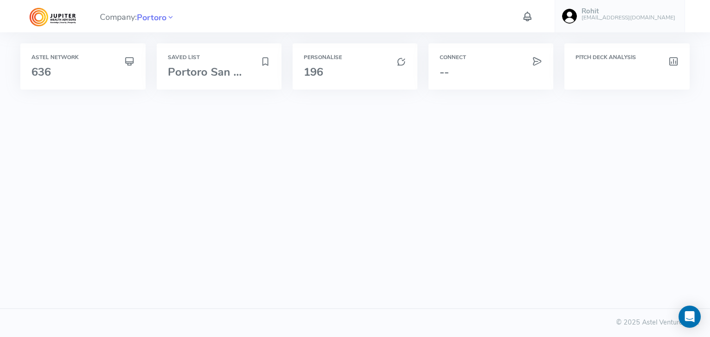
click at [652, 15] on h6 "[EMAIL_ADDRESS][DOMAIN_NAME]" at bounding box center [628, 18] width 94 height 6
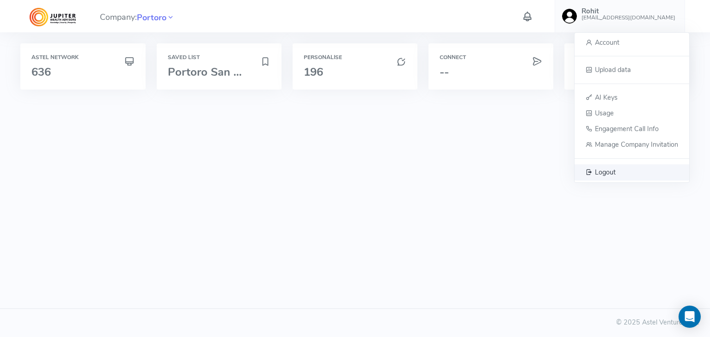
click at [605, 169] on span "Logout" at bounding box center [605, 171] width 21 height 9
